Goal: Task Accomplishment & Management: Manage account settings

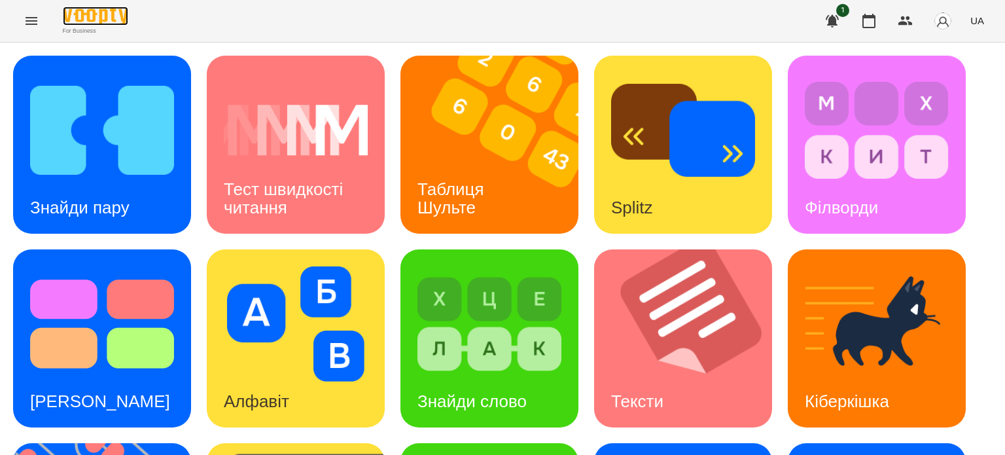
click at [96, 7] on img at bounding box center [95, 16] width 65 height 19
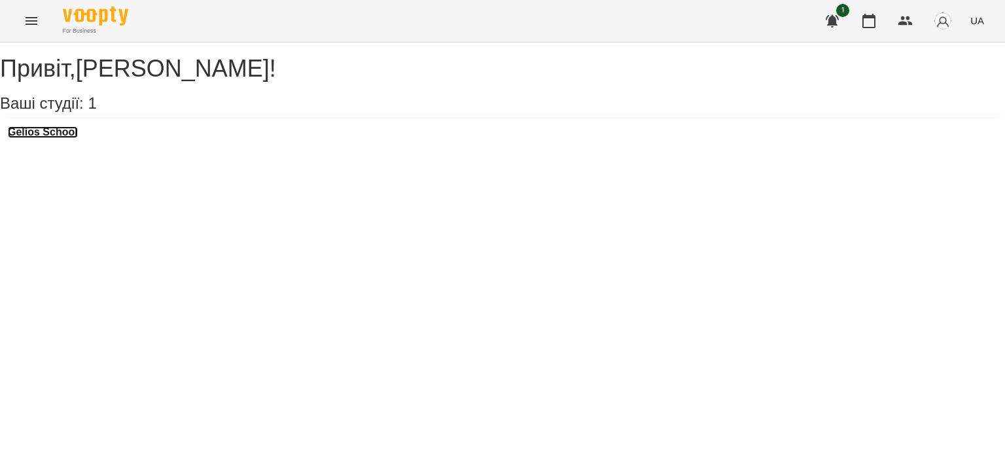
click at [65, 138] on h3 "Gelios School" at bounding box center [43, 132] width 70 height 12
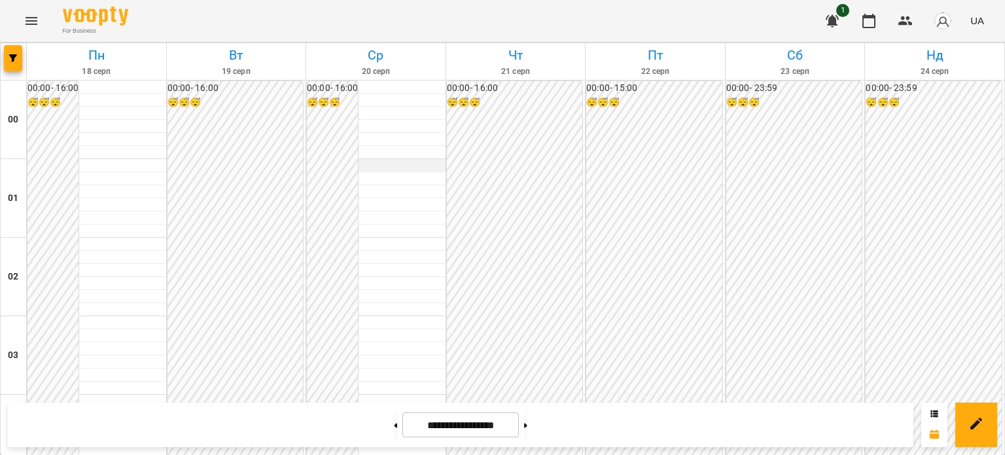
scroll to position [1307, 0]
click at [527, 421] on button at bounding box center [525, 424] width 3 height 29
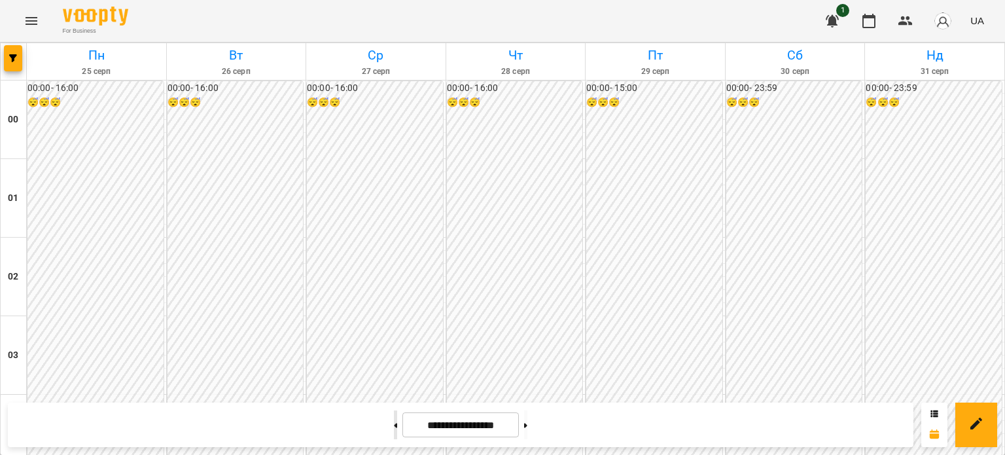
click at [394, 429] on button at bounding box center [395, 424] width 3 height 29
type input "**********"
